Goal: Task Accomplishment & Management: Use online tool/utility

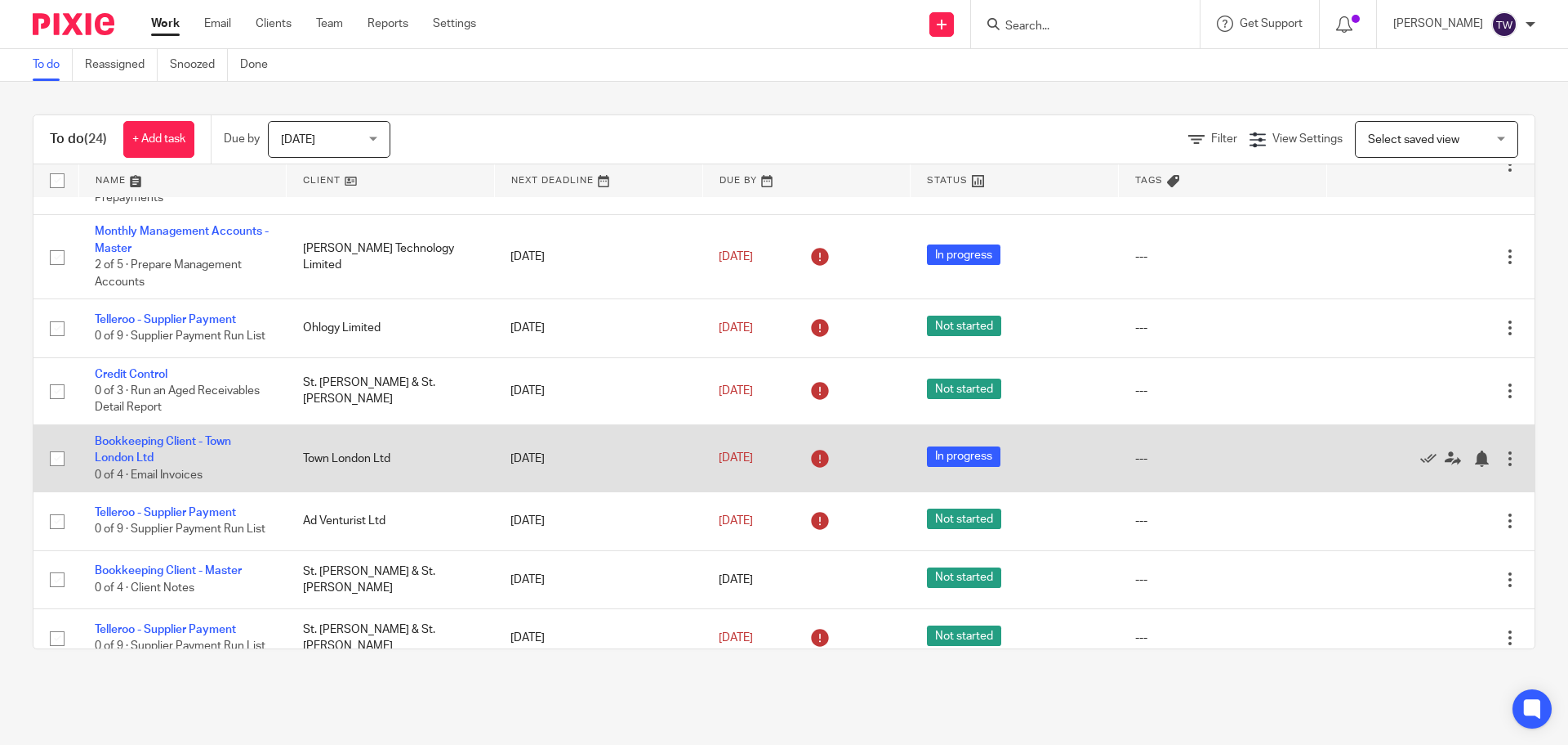
scroll to position [1295, 0]
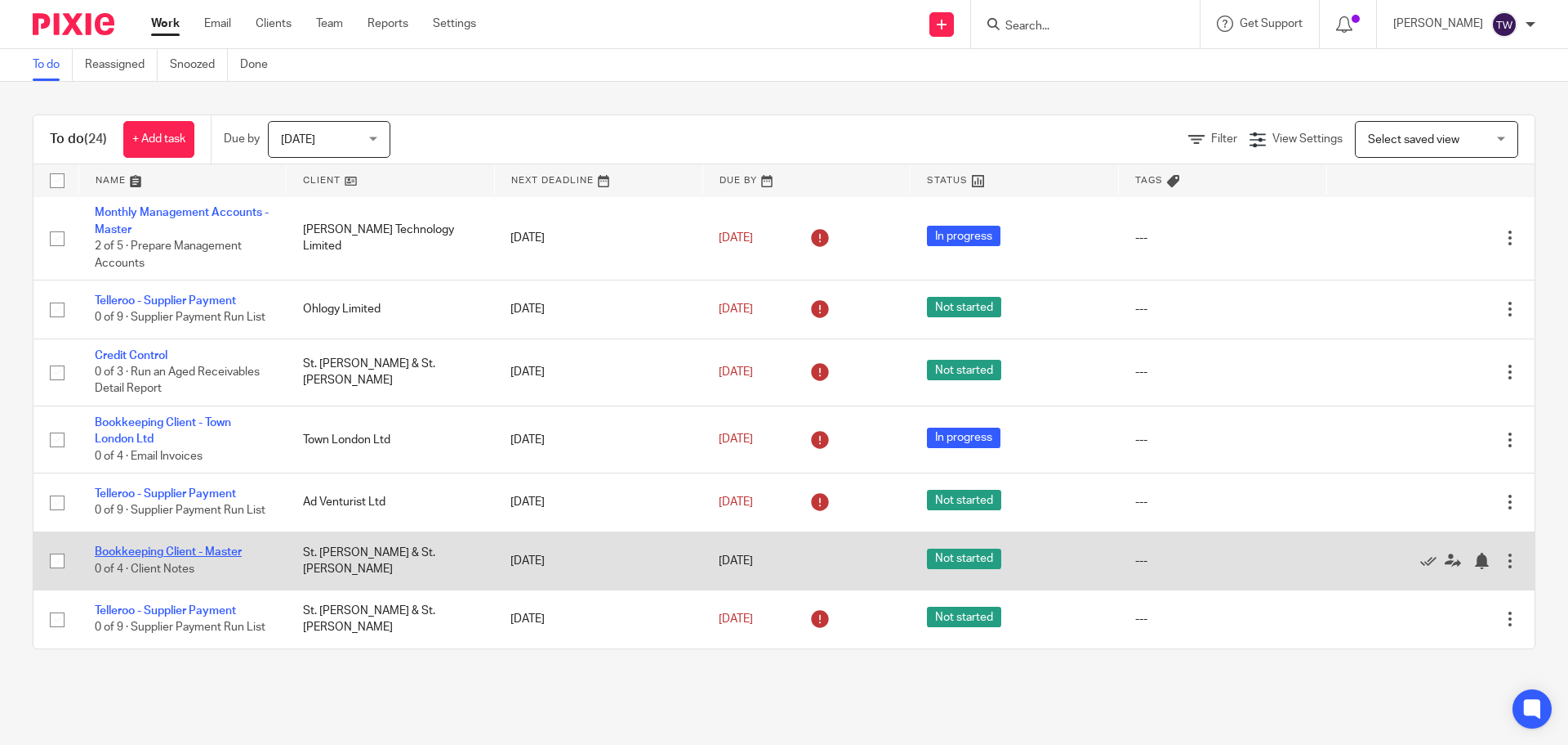
click at [155, 546] on link "Bookkeeping Client - Master" at bounding box center [168, 552] width 147 height 12
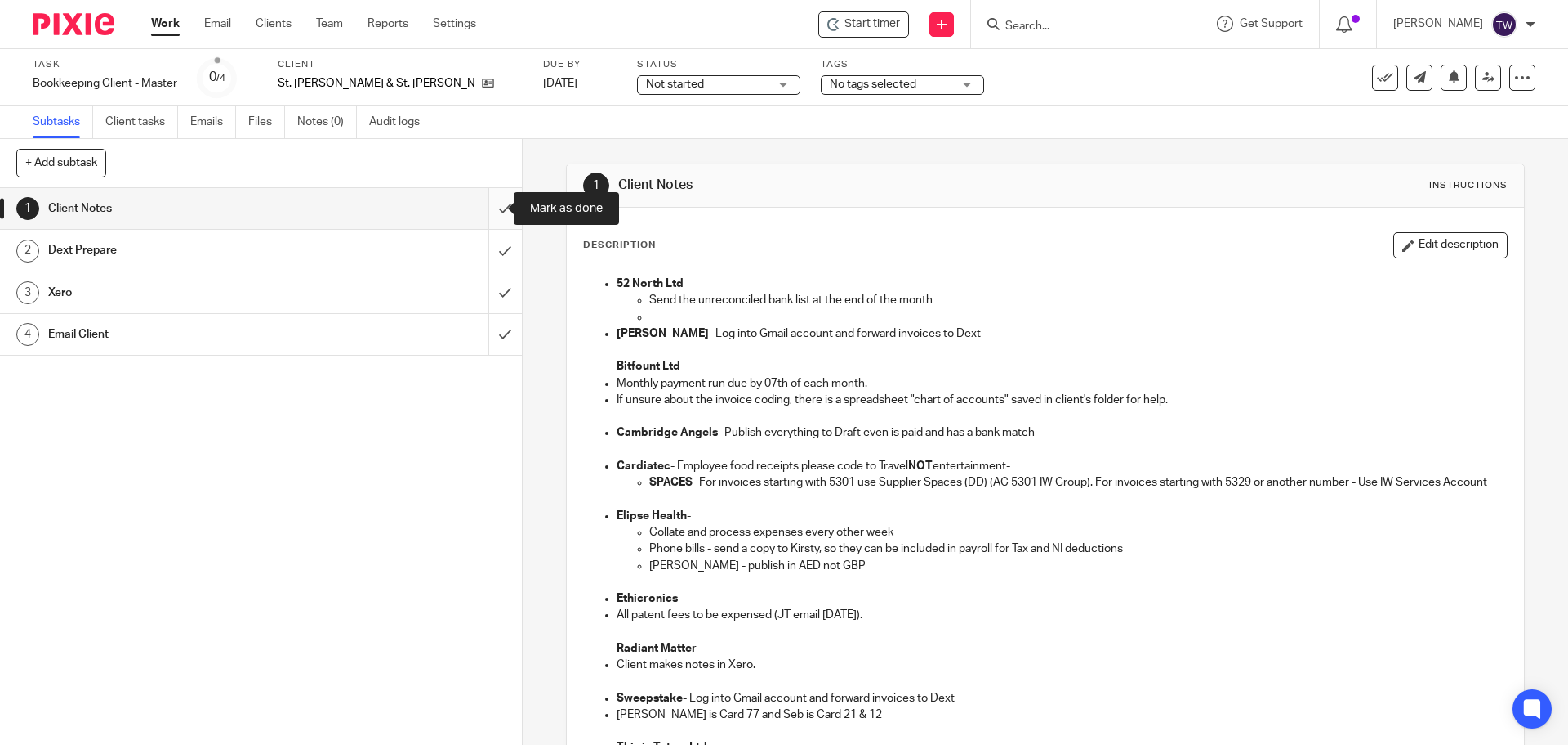
click at [487, 206] on input "submit" at bounding box center [261, 209] width 522 height 41
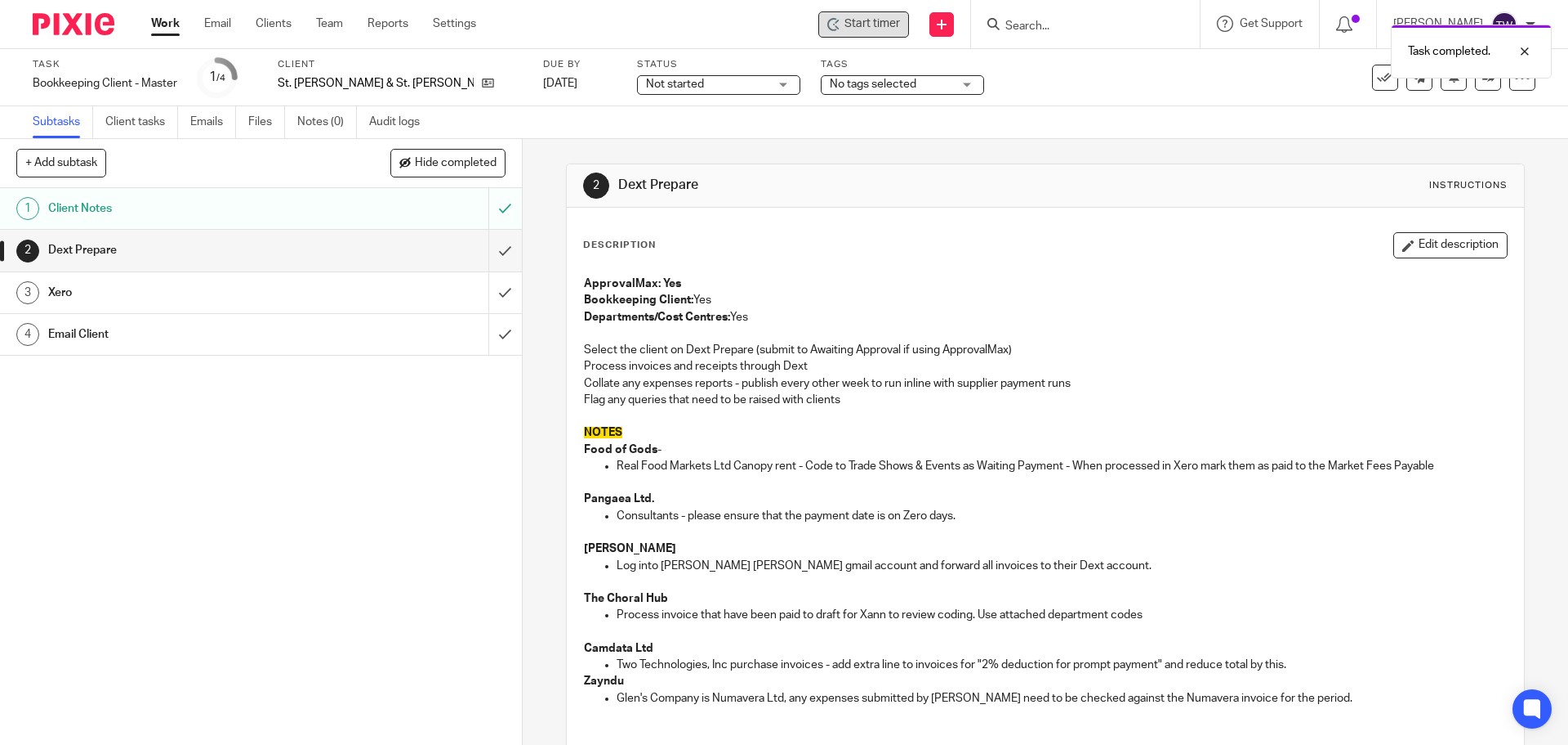
click at [894, 16] on span "Start timer" at bounding box center [872, 24] width 56 height 18
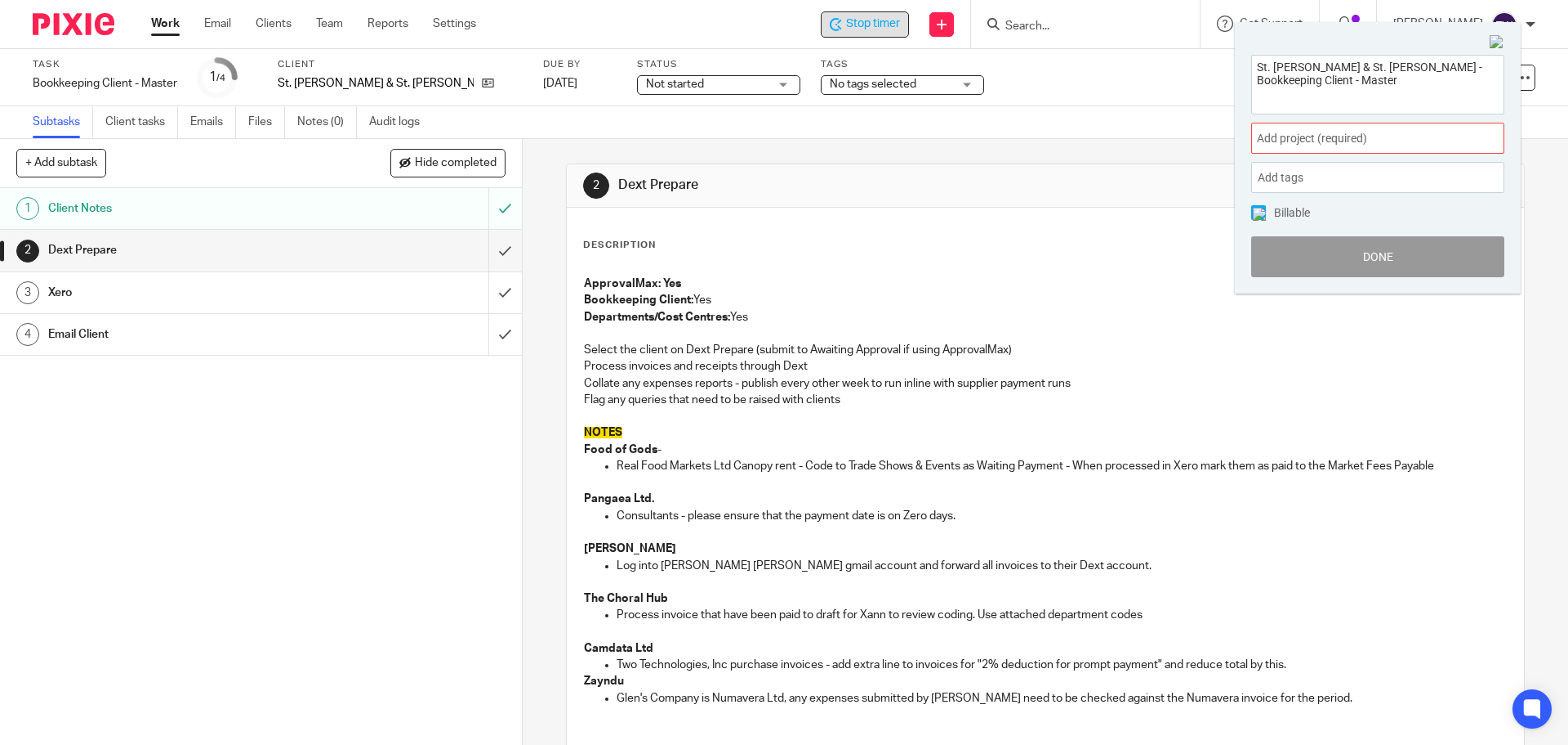
click at [1367, 145] on span "Add project (required) :" at bounding box center [1359, 138] width 206 height 18
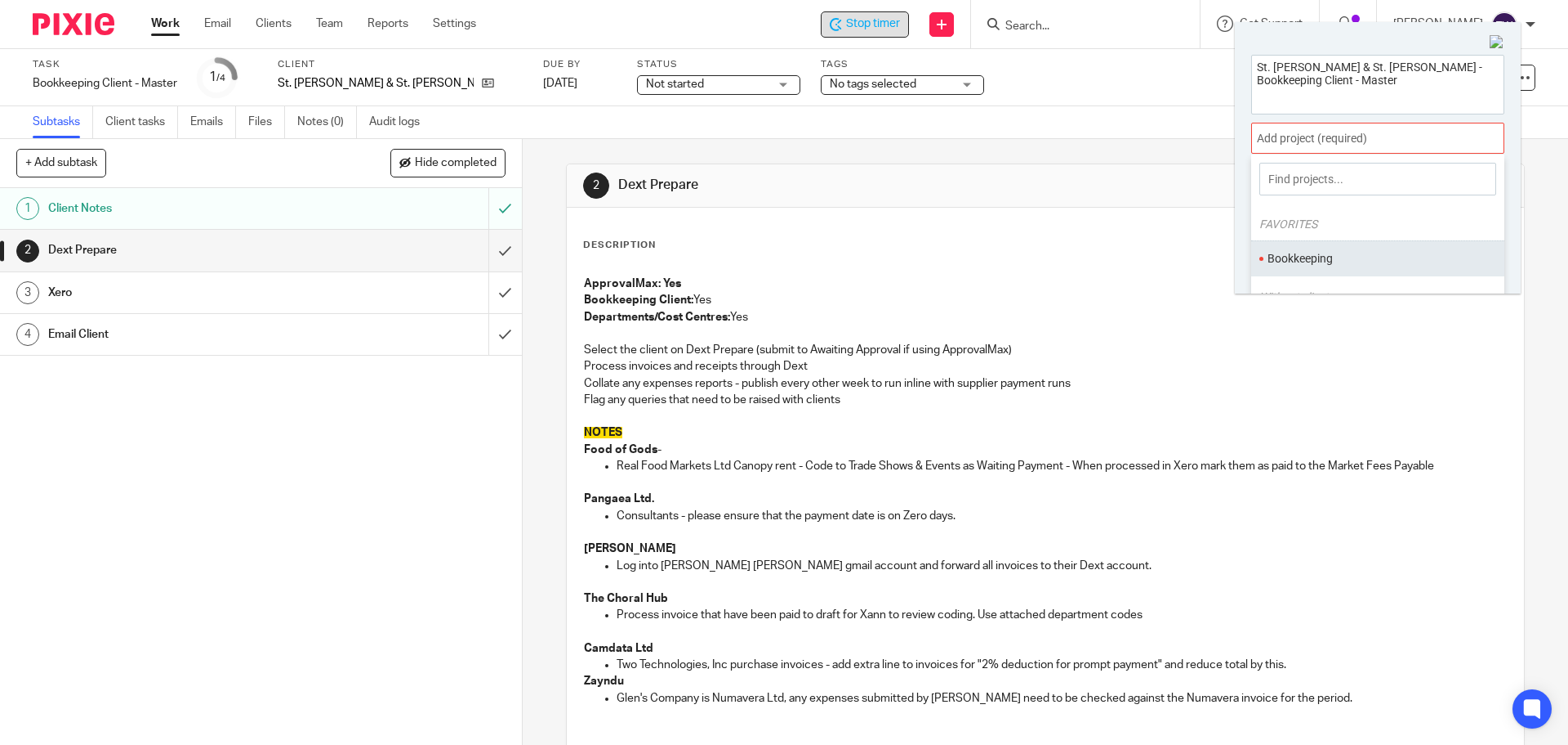
click at [1330, 255] on li "Bookkeeping" at bounding box center [1374, 258] width 213 height 18
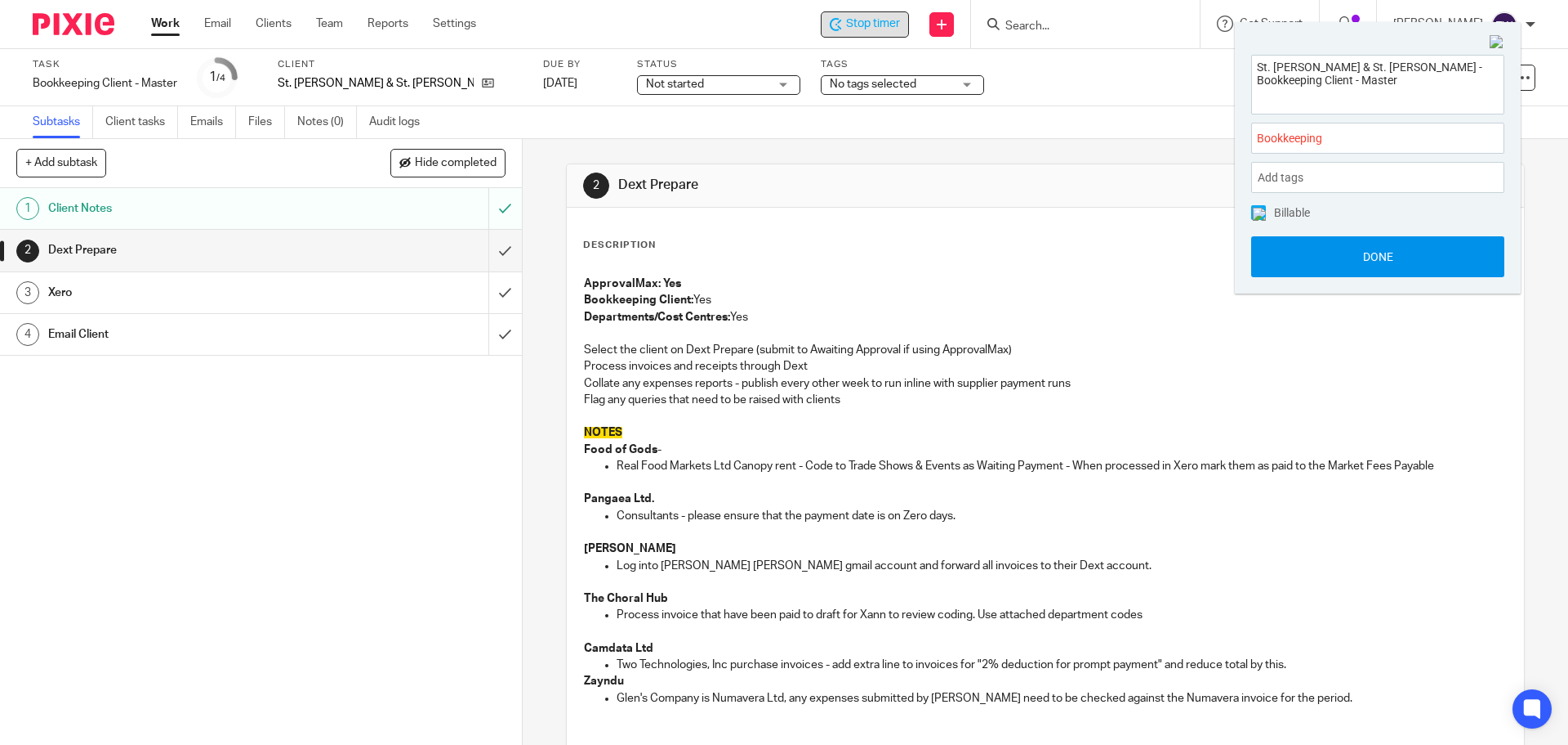
click at [1298, 244] on button "Done" at bounding box center [1378, 256] width 253 height 41
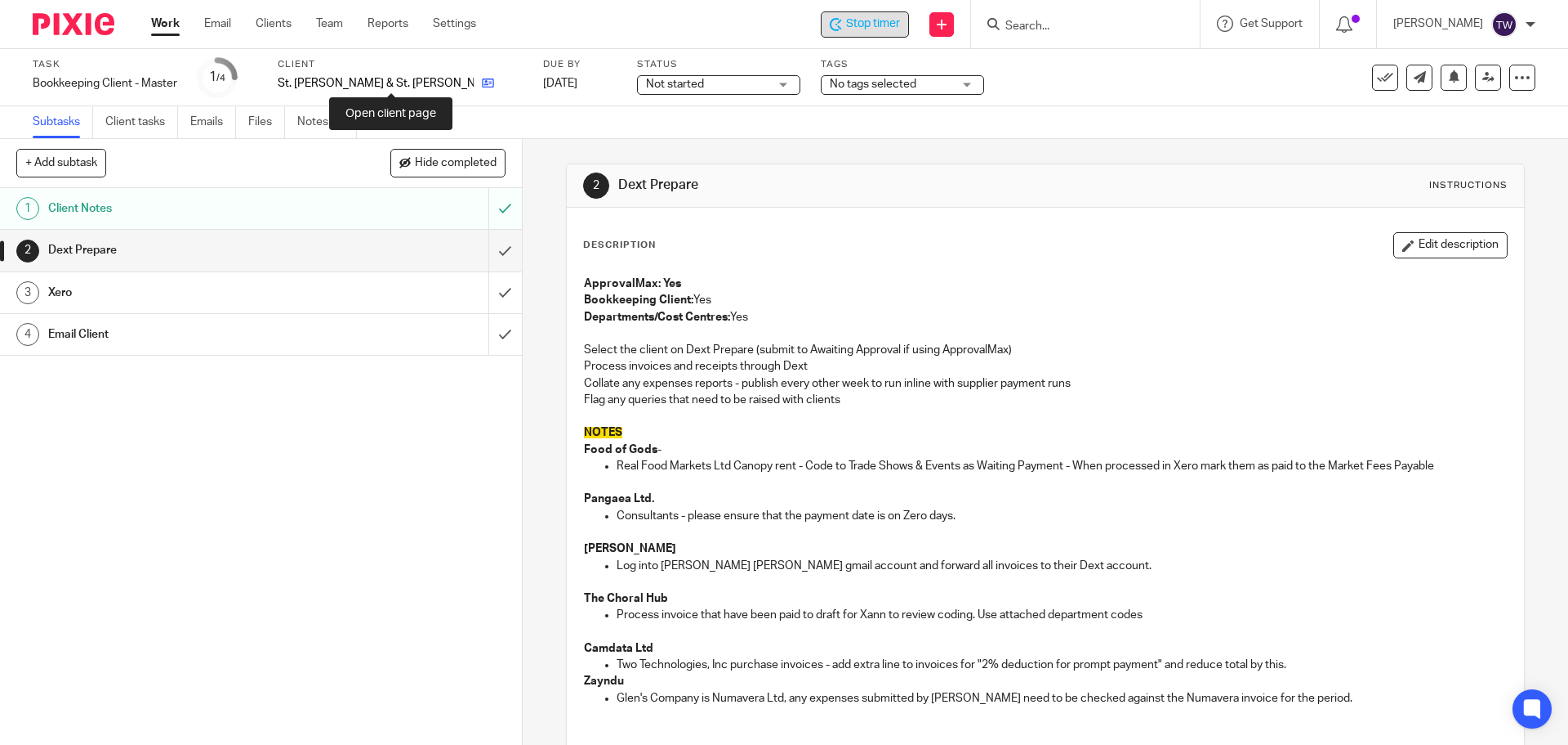
click at [482, 89] on icon at bounding box center [488, 83] width 13 height 13
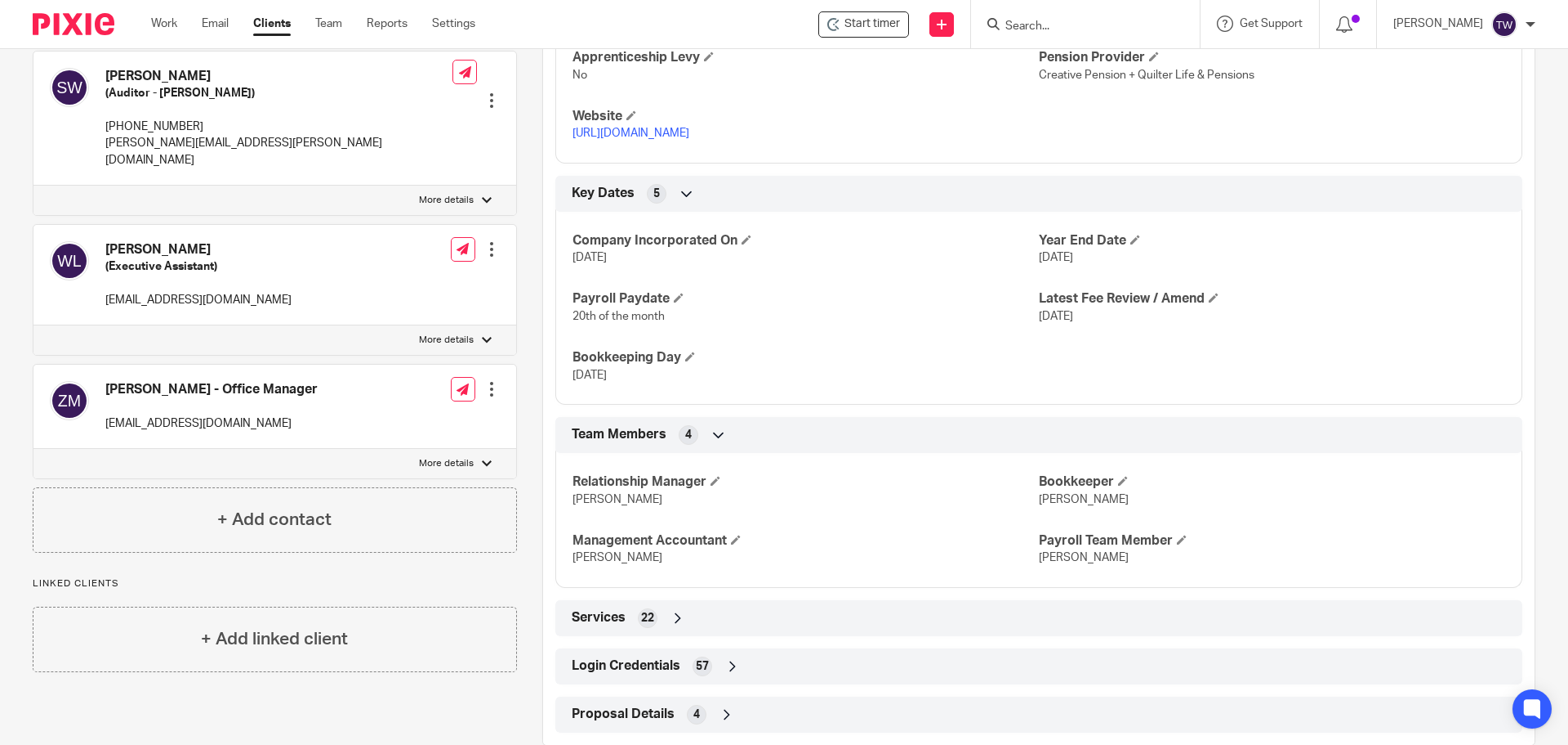
scroll to position [882, 0]
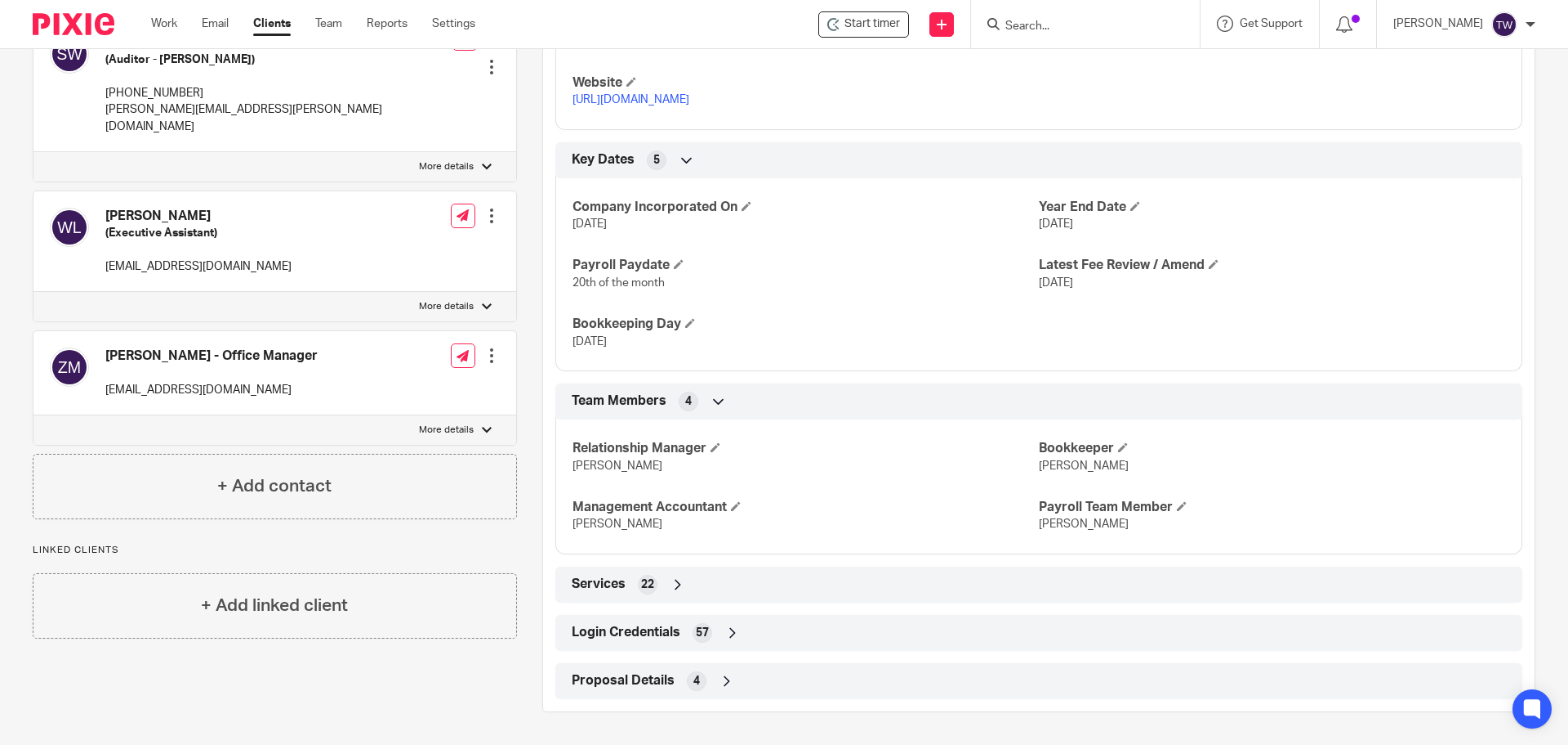
click at [668, 630] on span "Login Credentials" at bounding box center [626, 633] width 108 height 18
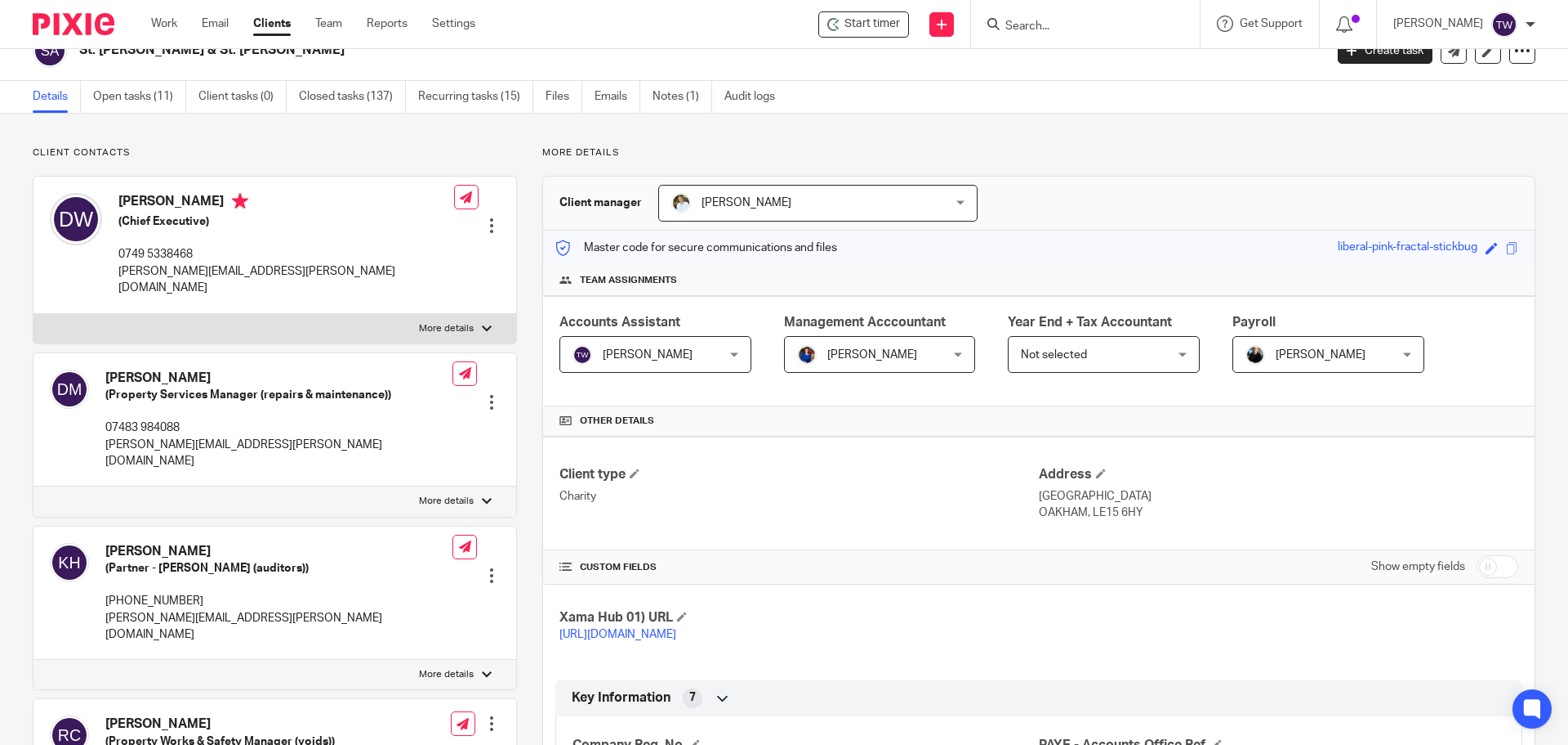
scroll to position [0, 0]
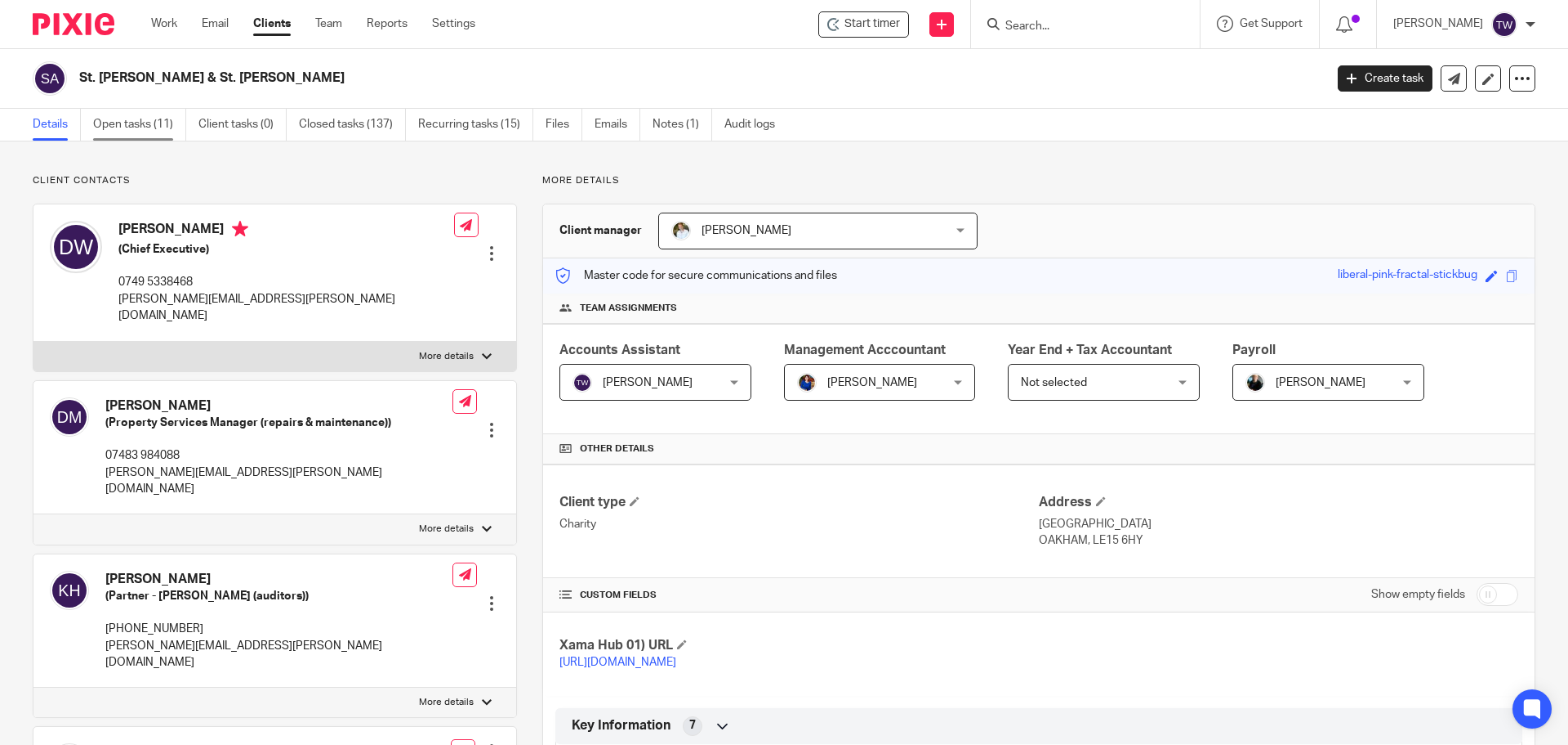
click at [166, 126] on link "Open tasks (11)" at bounding box center [140, 124] width 94 height 32
